Goal: Information Seeking & Learning: Find specific fact

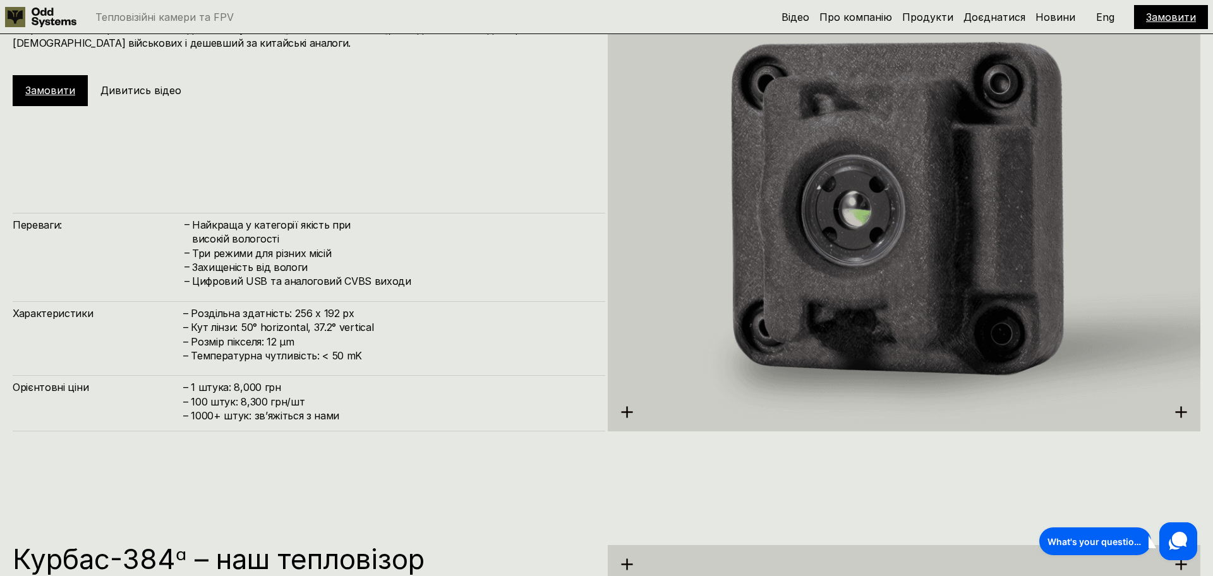
scroll to position [1838, 0]
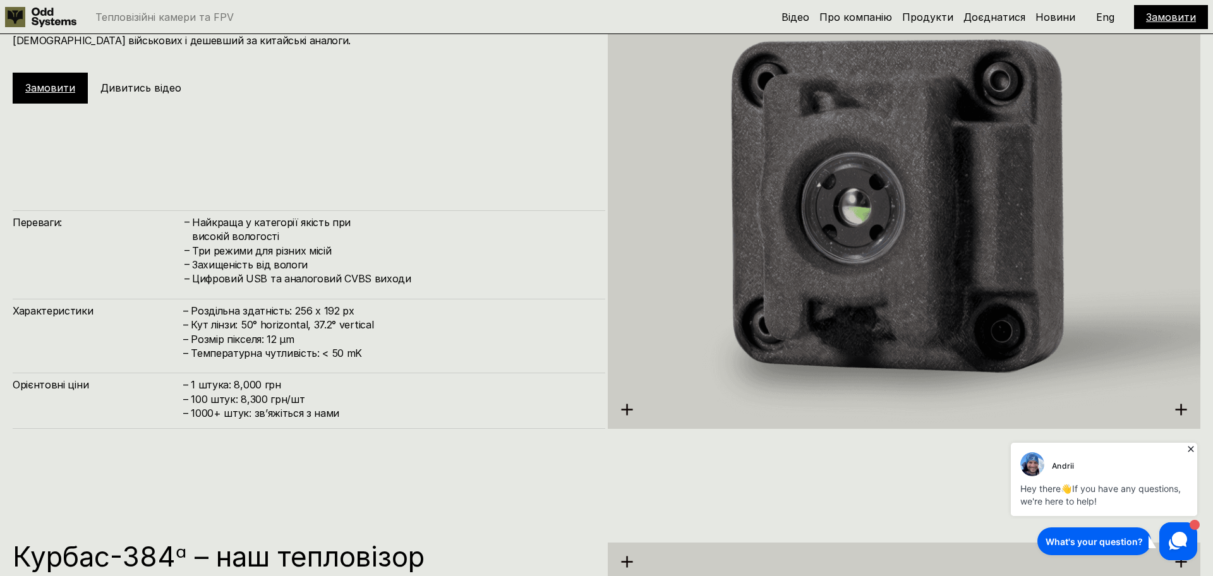
click at [378, 324] on h4 "– Роздільна здатність: 256 x 192 px – Кут лінзи: 50° horizontal, 37.2° vertical…" at bounding box center [387, 332] width 409 height 57
drag, startPoint x: 378, startPoint y: 324, endPoint x: 235, endPoint y: 319, distance: 142.9
click at [235, 319] on h4 "– Роздільна здатність: 256 x 192 px – Кут лінзи: 50° horizontal, 37.2° vertical…" at bounding box center [387, 332] width 409 height 57
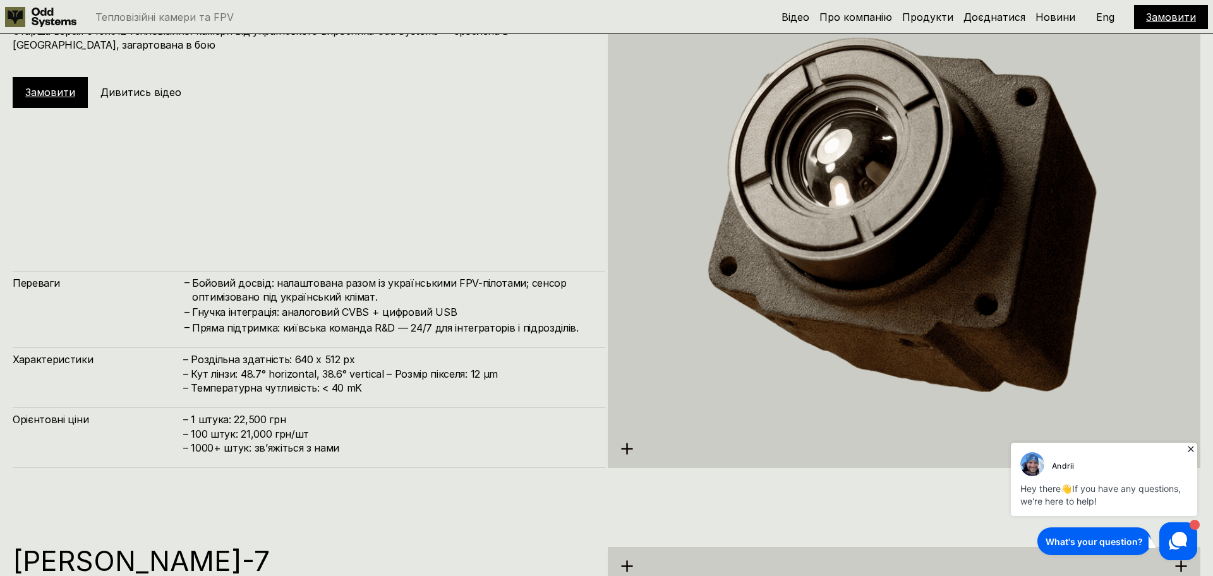
scroll to position [2961, 0]
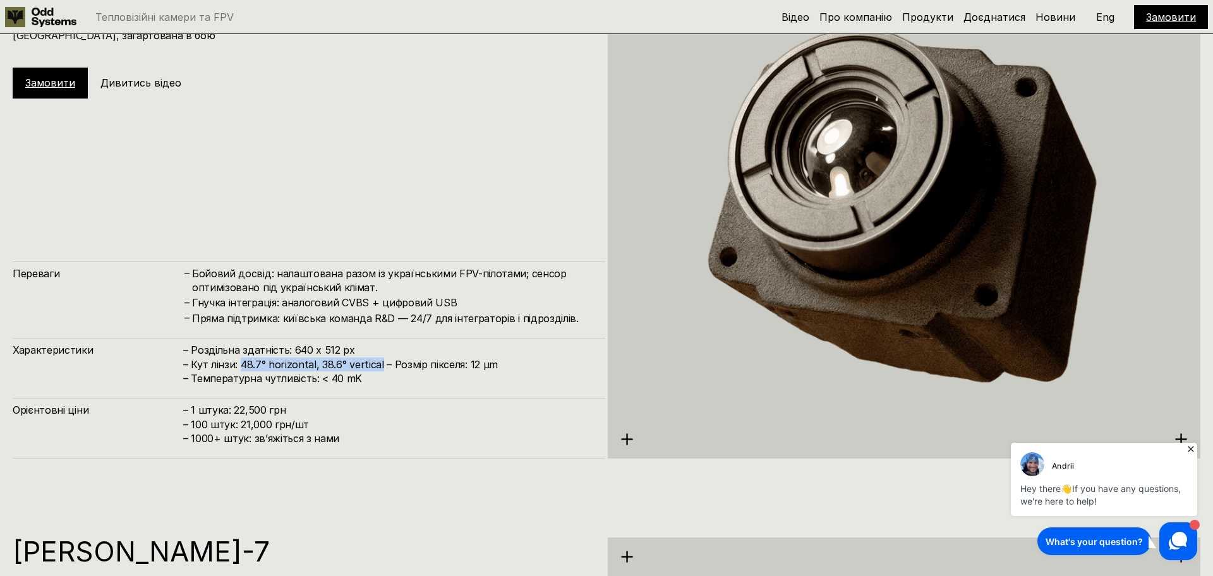
drag, startPoint x: 379, startPoint y: 367, endPoint x: 241, endPoint y: 362, distance: 137.8
click at [241, 362] on h4 "– Роздільна здатність: 640 x 512 px – Кут лінзи: 48.7° horizontal, 38.6° vertic…" at bounding box center [387, 364] width 409 height 42
copy h4 "48.7° horizontal, 38.6° vertical"
drag, startPoint x: 491, startPoint y: 365, endPoint x: 466, endPoint y: 363, distance: 24.7
click at [466, 363] on h4 "– Роздільна здатність: 640 x 512 px – Кут лінзи: 48.7° horizontal, 38.6° vertic…" at bounding box center [387, 364] width 409 height 42
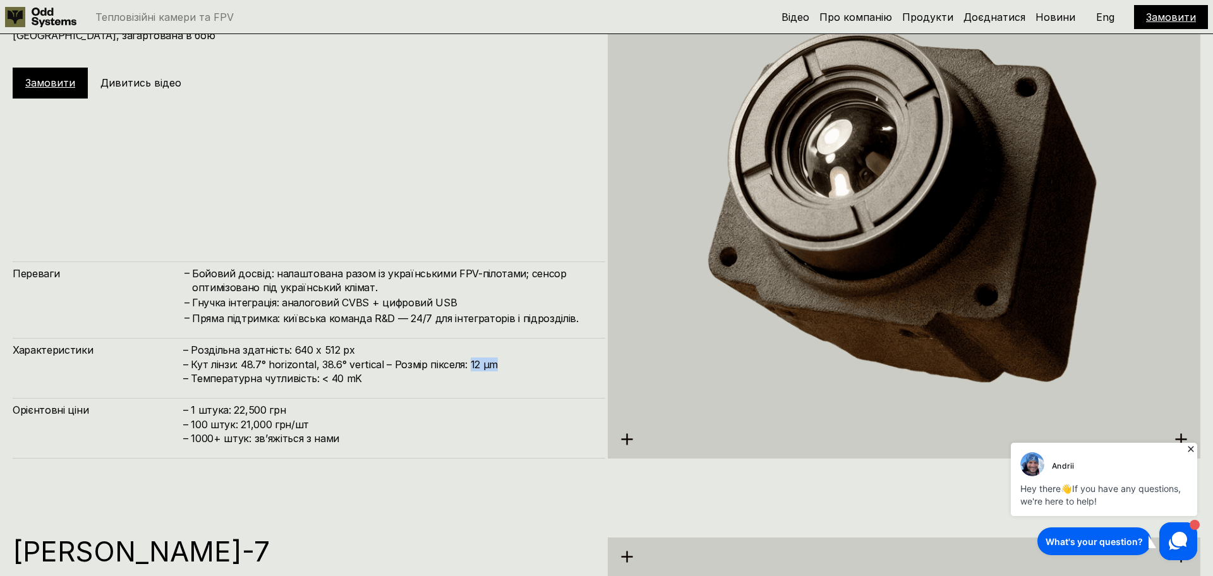
copy h4 "12 µm"
drag, startPoint x: 359, startPoint y: 351, endPoint x: 293, endPoint y: 348, distance: 65.8
click at [293, 348] on h4 "– Роздільна здатність: 640 x 512 px – Кут лінзи: 48.7° horizontal, 38.6° vertic…" at bounding box center [387, 364] width 409 height 42
copy h4 "640 x 512 px"
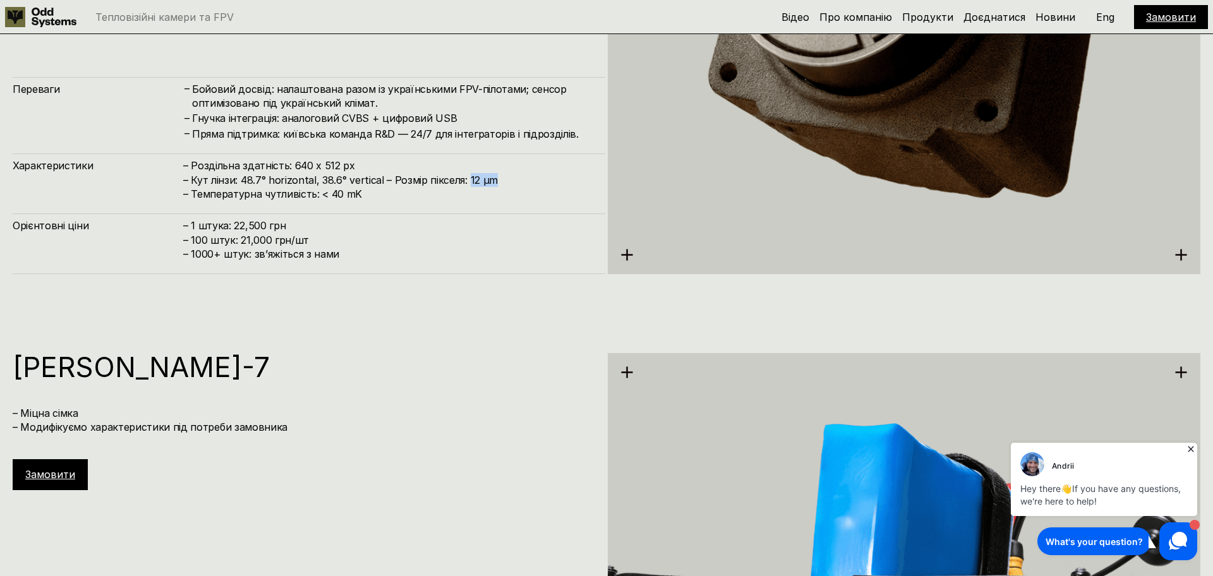
scroll to position [2944, 0]
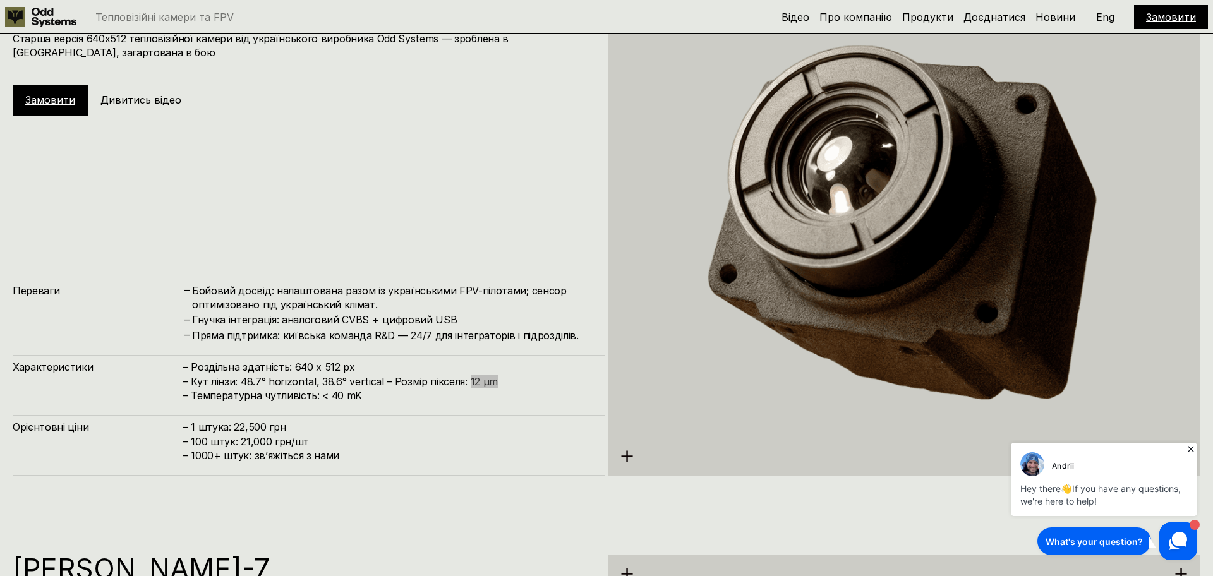
click at [1193, 444] on icon at bounding box center [1191, 449] width 13 height 13
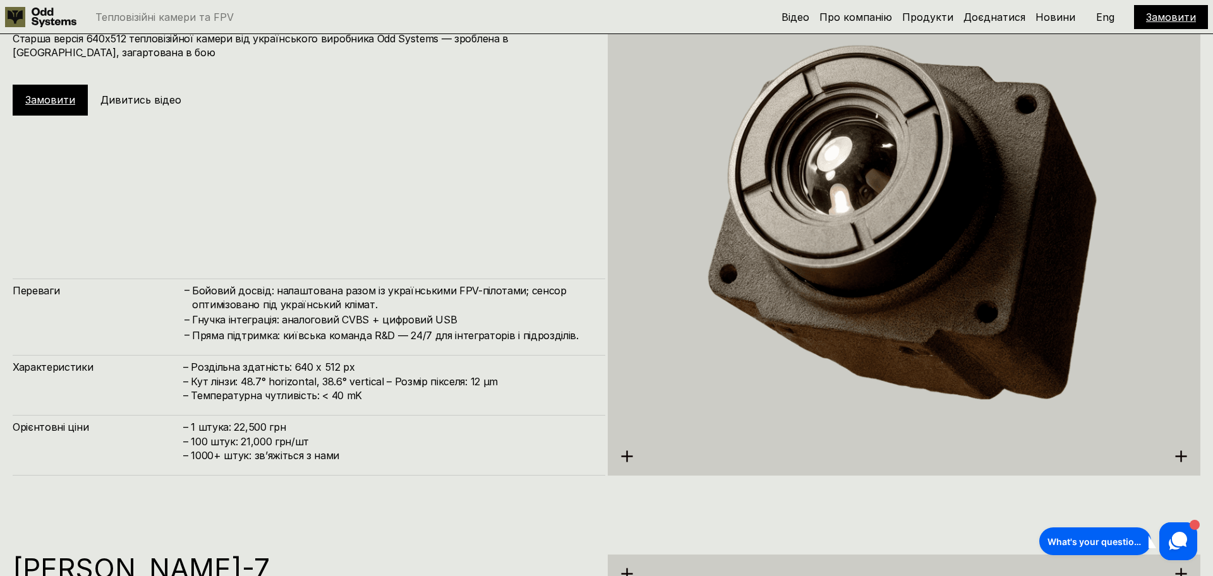
click at [361, 362] on h4 "– Роздільна здатність: 640 x 512 px – Кут лінзи: 48.7° horizontal, 38.6° vertic…" at bounding box center [387, 381] width 409 height 42
drag, startPoint x: 354, startPoint y: 368, endPoint x: 192, endPoint y: 366, distance: 161.8
click at [192, 366] on h4 "– Роздільна здатність: 640 x 512 px – Кут лінзи: 48.7° horizontal, 38.6° vertic…" at bounding box center [387, 381] width 409 height 42
click at [370, 364] on h4 "– Роздільна здатність: 640 x 512 px – Кут лінзи: 48.7° horizontal, 38.6° vertic…" at bounding box center [387, 381] width 409 height 42
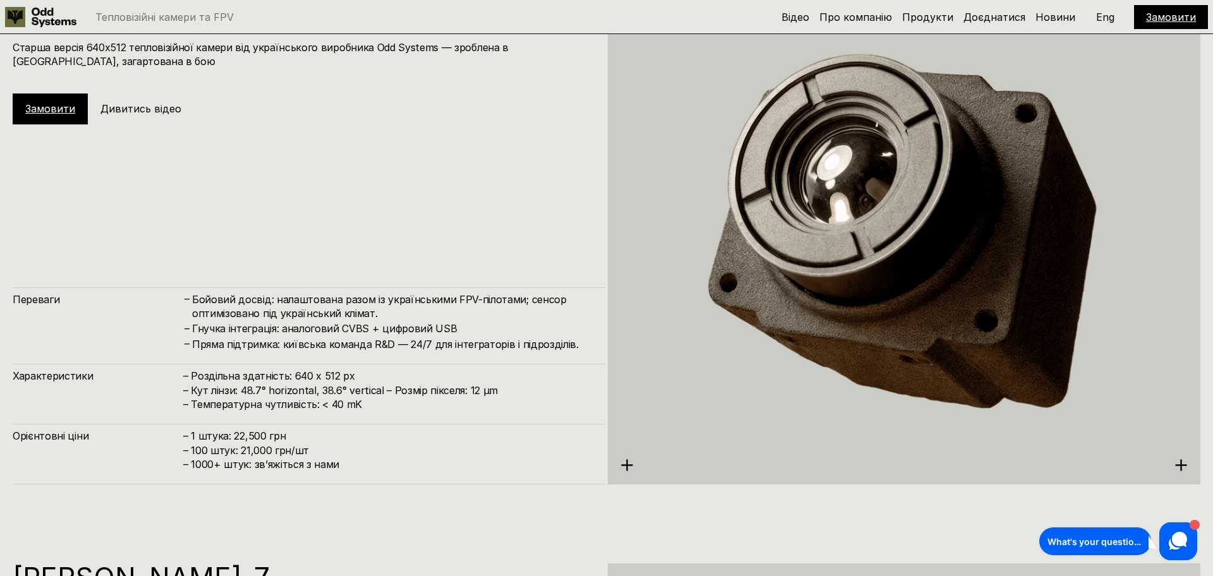
scroll to position [2927, 0]
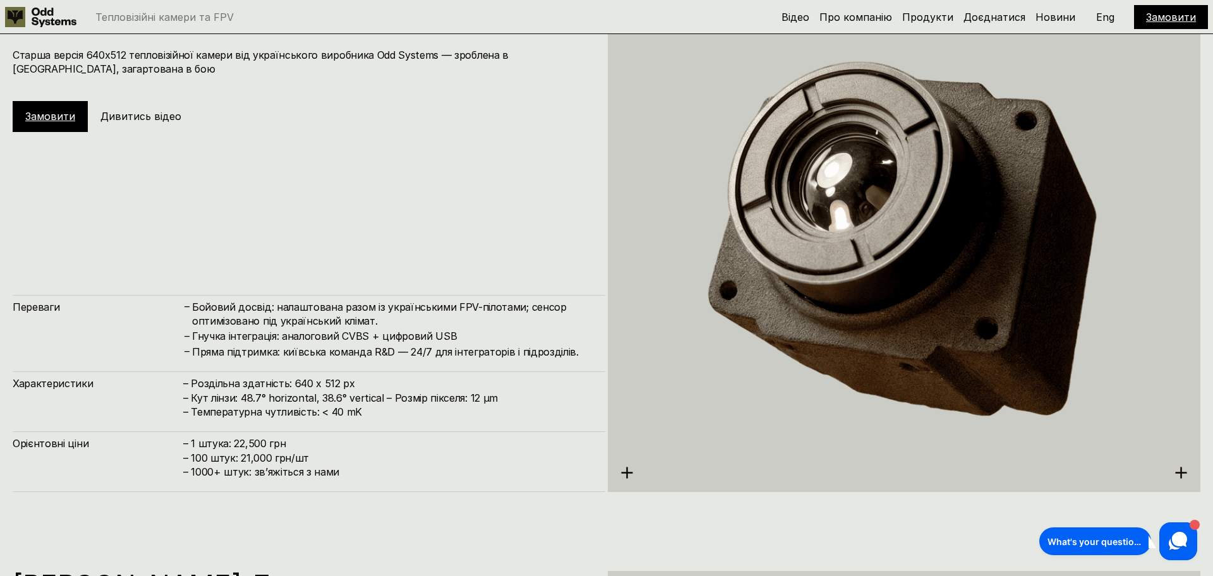
click at [352, 384] on h4 "– Роздільна здатність: 640 x 512 px – Кут лінзи: 48.7° horizontal, 38.6° vertic…" at bounding box center [387, 398] width 409 height 42
drag, startPoint x: 352, startPoint y: 384, endPoint x: 293, endPoint y: 383, distance: 58.8
click at [293, 383] on h4 "– Роздільна здатність: 640 x 512 px – Кут лінзи: 48.7° horizontal, 38.6° vertic…" at bounding box center [387, 398] width 409 height 42
click at [288, 442] on h4 "– 1 штука: 22,500 грн – 100 штук: 21,000 грн/шт – ⁠1000+ штук: звʼяжіться з нами" at bounding box center [387, 458] width 409 height 42
